Goal: Obtain resource: Obtain resource

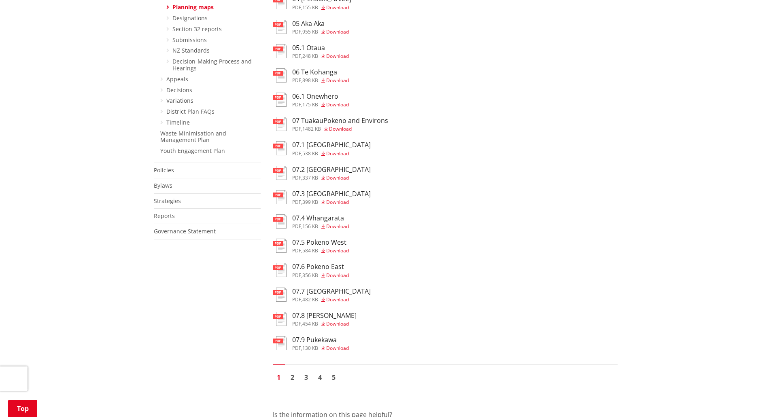
scroll to position [445, 0]
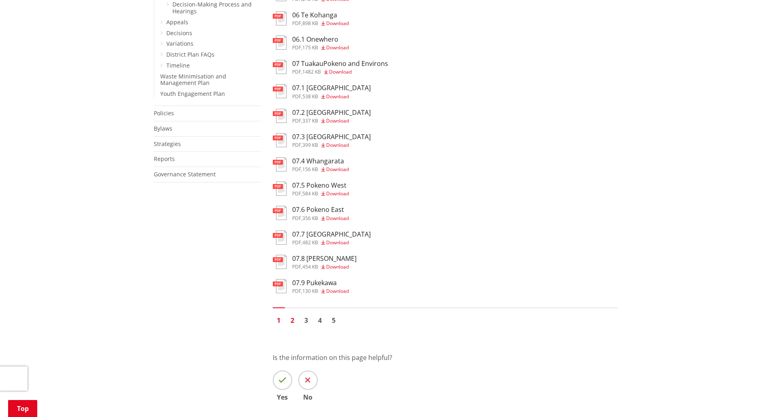
click at [289, 321] on link "2" at bounding box center [293, 321] width 12 height 12
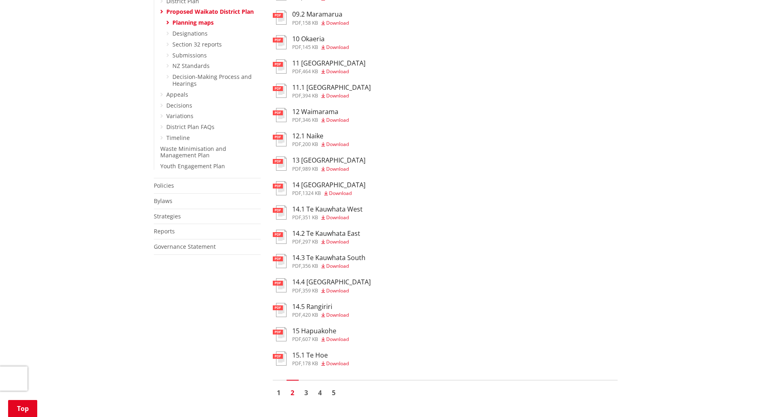
scroll to position [405, 0]
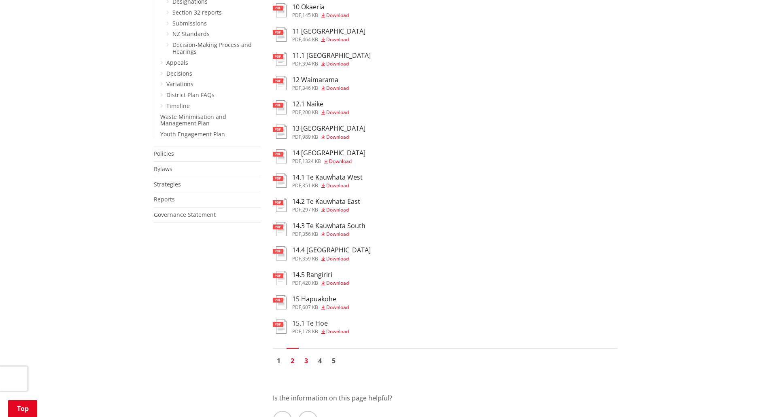
click at [309, 361] on link "3" at bounding box center [306, 361] width 12 height 12
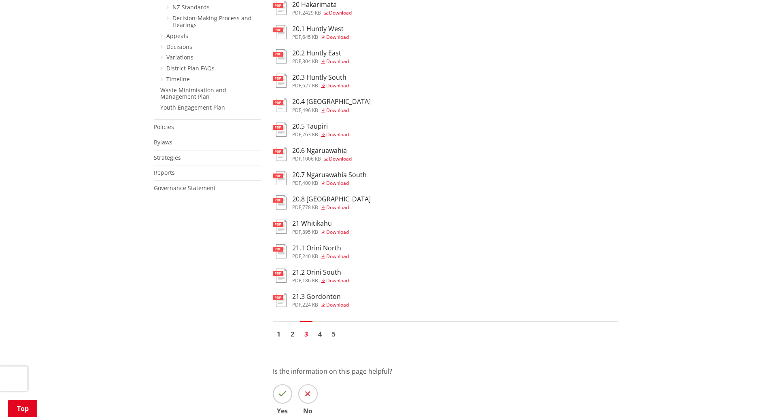
scroll to position [445, 0]
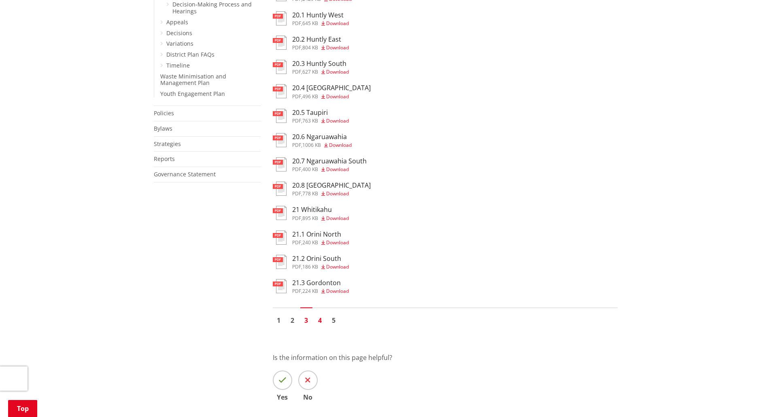
click at [319, 321] on link "4" at bounding box center [320, 321] width 12 height 12
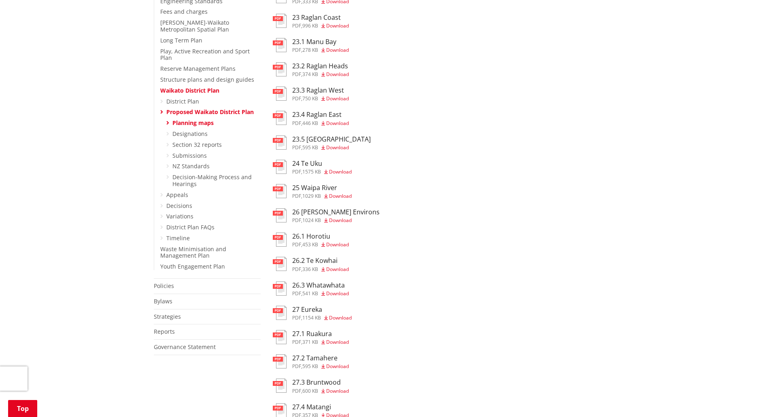
scroll to position [283, 0]
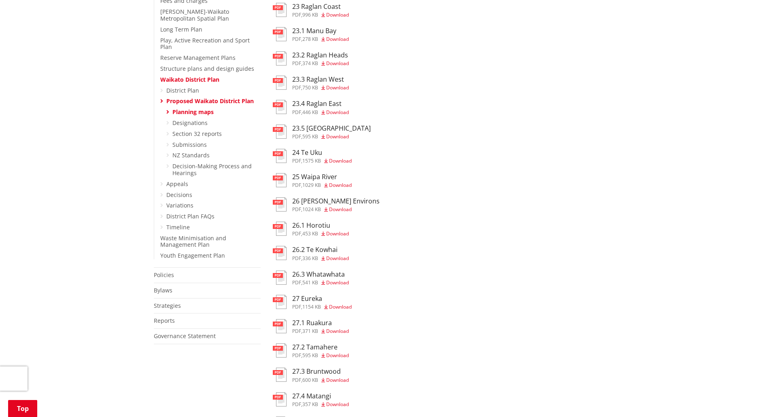
click at [344, 309] on span "Download" at bounding box center [340, 307] width 23 height 7
click at [341, 404] on span "Download" at bounding box center [337, 404] width 23 height 7
click at [341, 356] on span "Download" at bounding box center [337, 355] width 23 height 7
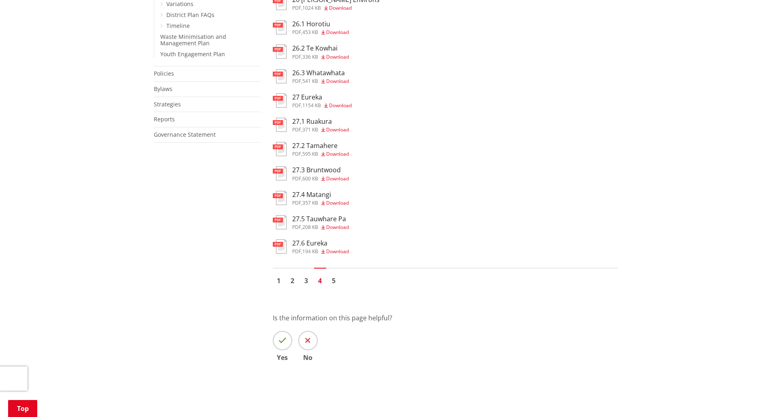
scroll to position [486, 0]
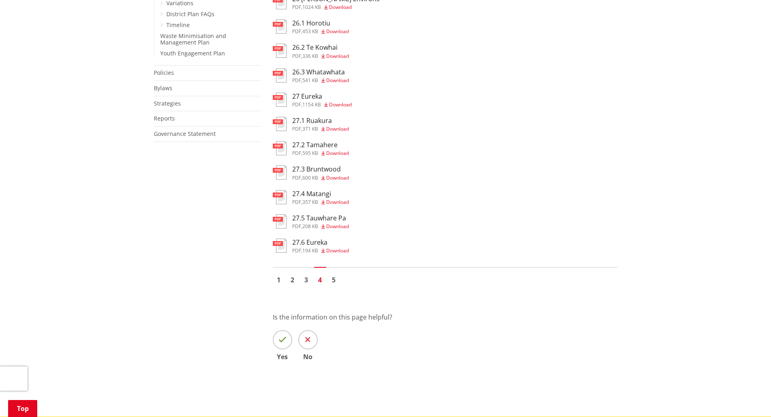
click at [347, 228] on span "Download" at bounding box center [337, 226] width 23 height 7
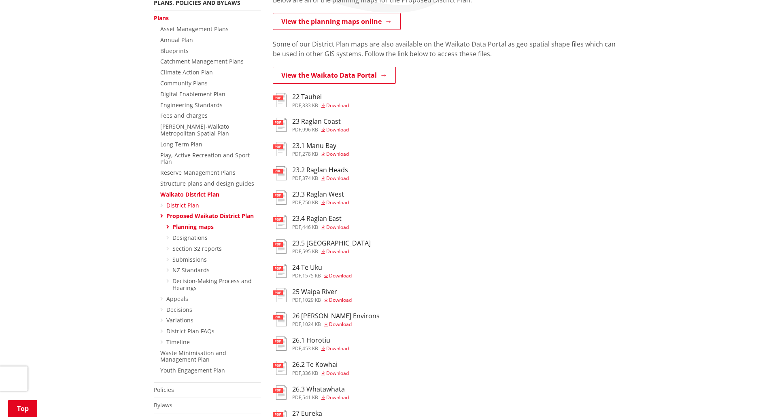
scroll to position [121, 0]
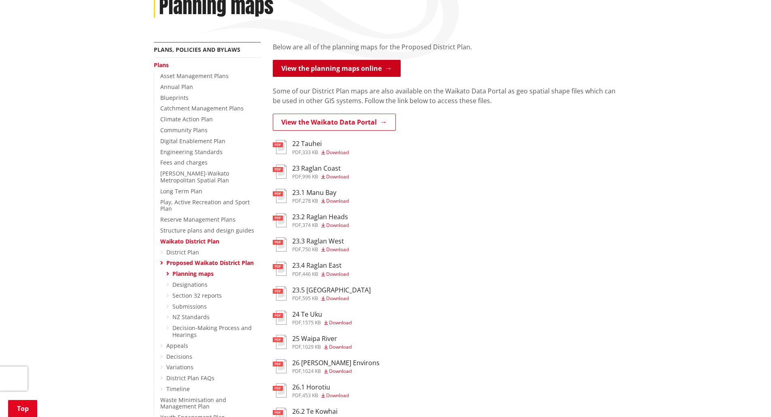
click at [367, 70] on link "View the planning maps online" at bounding box center [337, 68] width 128 height 17
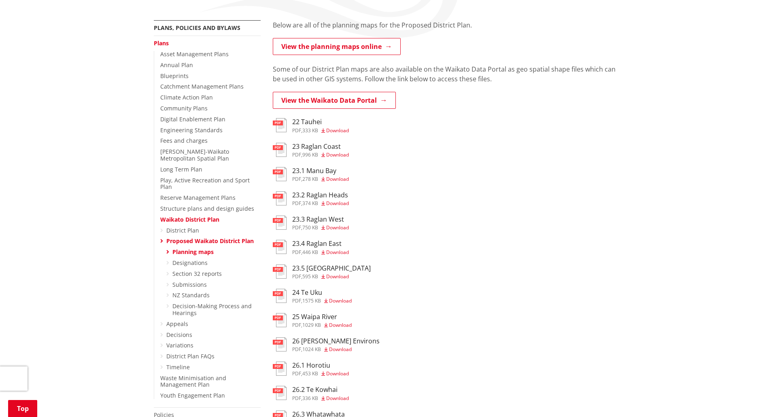
scroll to position [162, 0]
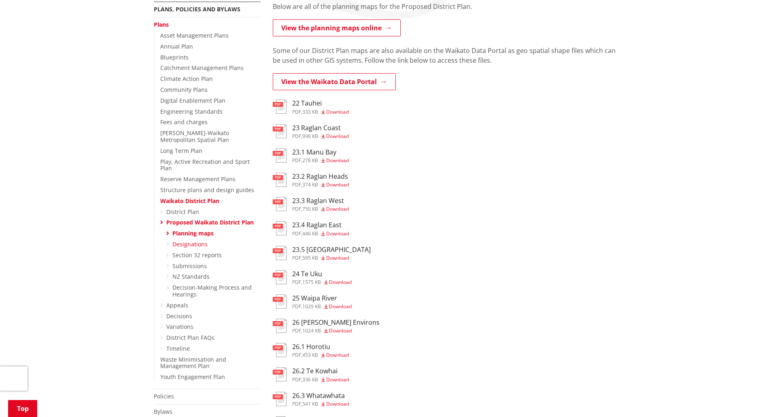
click at [189, 241] on link "Designations" at bounding box center [189, 245] width 35 height 8
